Goal: Task Accomplishment & Management: Complete application form

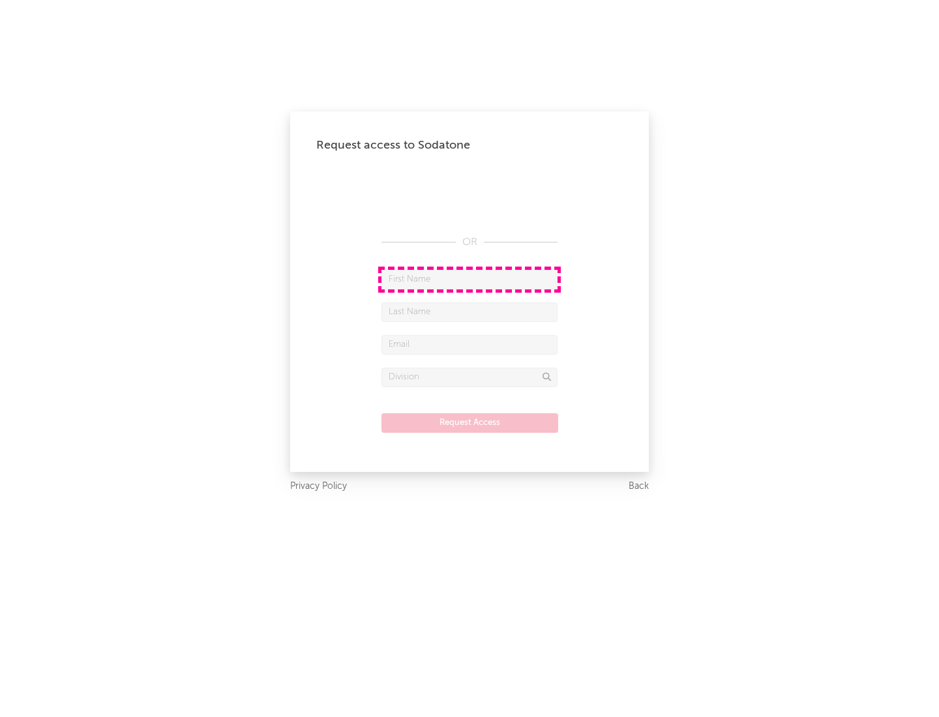
click at [469, 279] on input "text" at bounding box center [469, 280] width 176 height 20
type input "[PERSON_NAME]"
click at [469, 312] on input "text" at bounding box center [469, 312] width 176 height 20
type input "[PERSON_NAME]"
click at [469, 344] on input "text" at bounding box center [469, 345] width 176 height 20
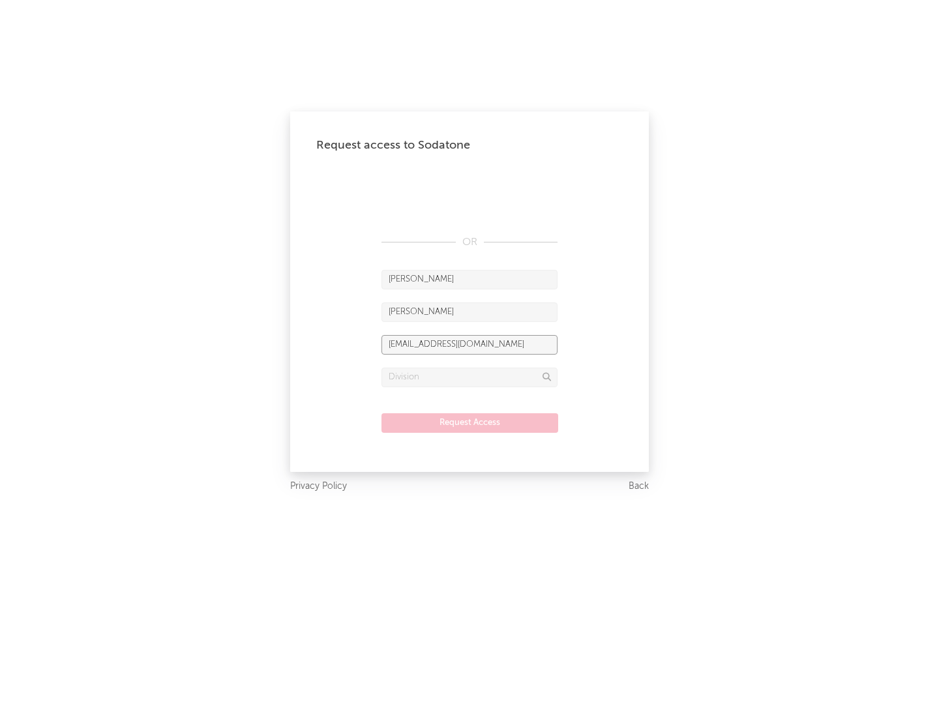
type input "[EMAIL_ADDRESS][DOMAIN_NAME]"
click at [469, 377] on input "text" at bounding box center [469, 378] width 176 height 20
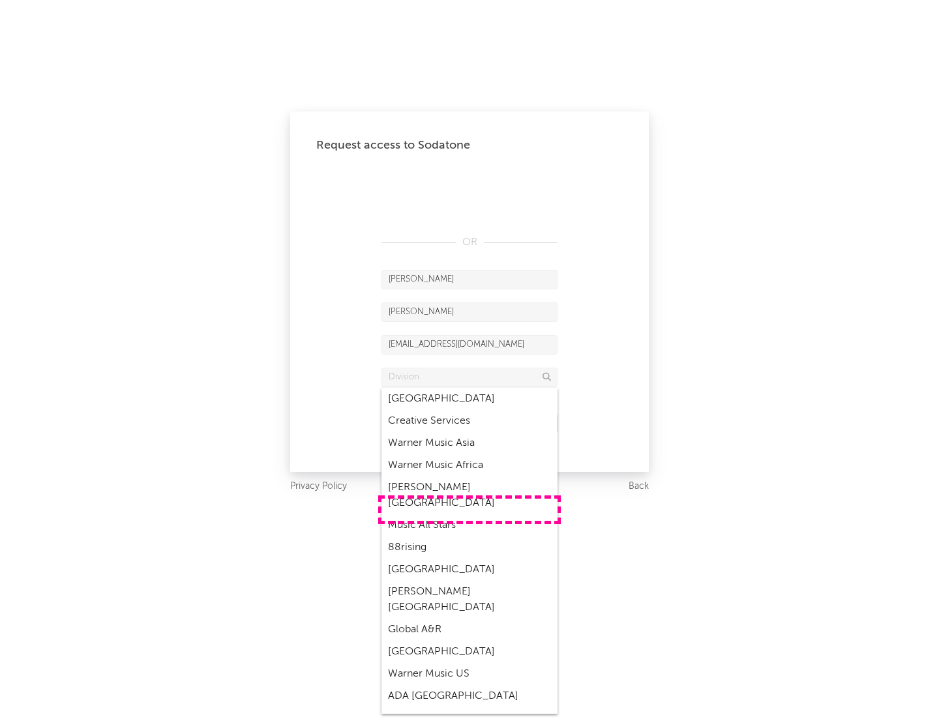
click at [469, 514] on div "Music All Stars" at bounding box center [469, 525] width 176 height 22
type input "Music All Stars"
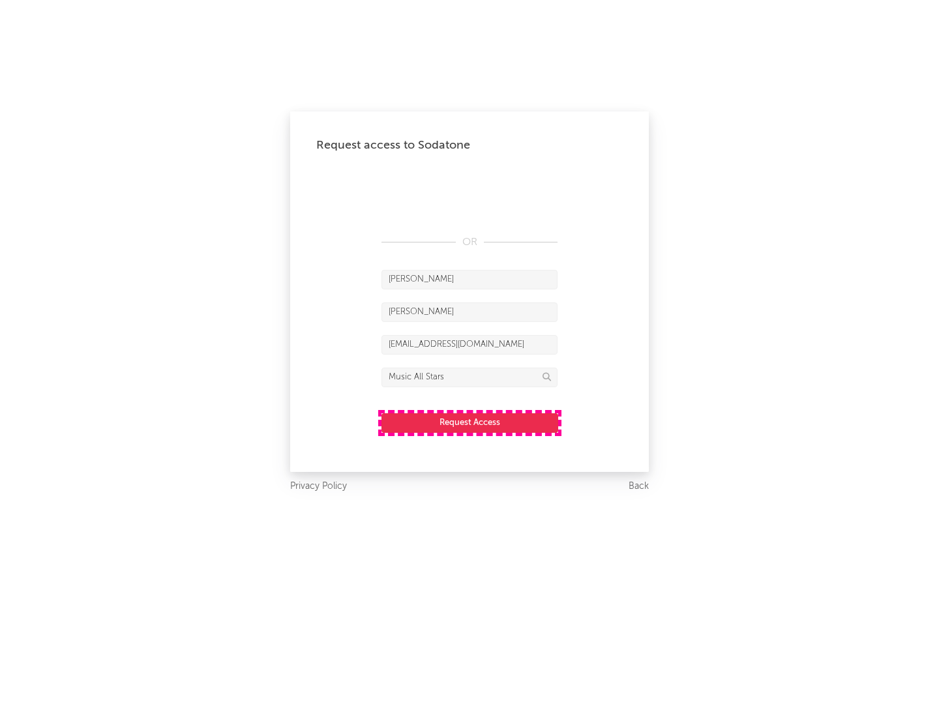
click at [469, 422] on button "Request Access" at bounding box center [469, 423] width 177 height 20
